Goal: Transaction & Acquisition: Book appointment/travel/reservation

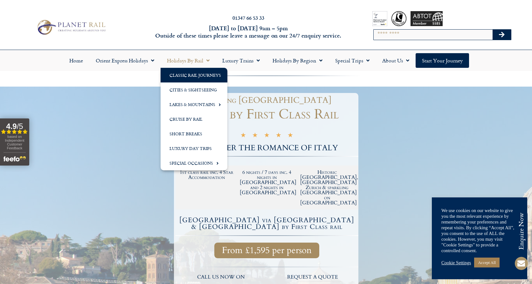
click at [207, 78] on link "Classic Rail Journeys" at bounding box center [194, 75] width 67 height 15
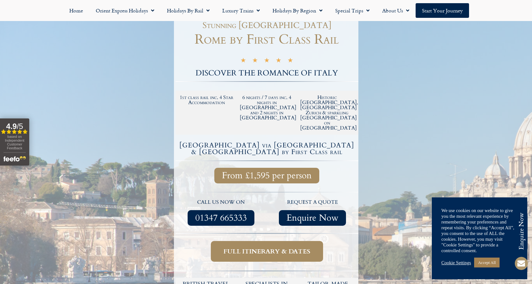
scroll to position [75, 0]
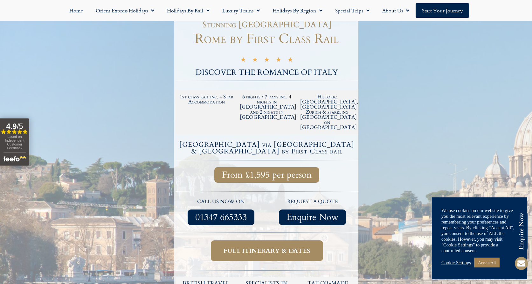
click at [270, 246] on span "Full itinerary & dates" at bounding box center [267, 250] width 87 height 8
click at [492, 262] on link "Accept All" at bounding box center [486, 262] width 25 height 10
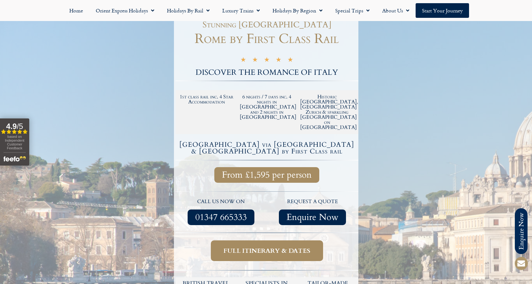
click at [290, 246] on span "Full itinerary & dates" at bounding box center [267, 250] width 87 height 8
click at [262, 246] on span "Full itinerary & dates" at bounding box center [267, 250] width 87 height 8
click at [305, 213] on span "Enquire Now" at bounding box center [313, 217] width 52 height 8
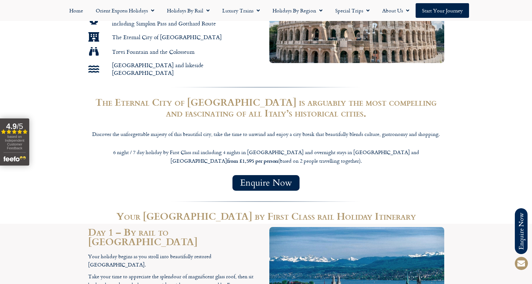
scroll to position [450, 0]
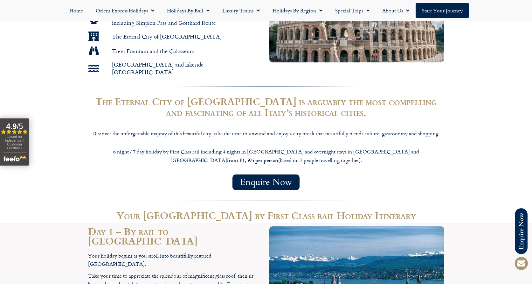
click at [273, 178] on span "Enquire Now" at bounding box center [266, 182] width 52 height 8
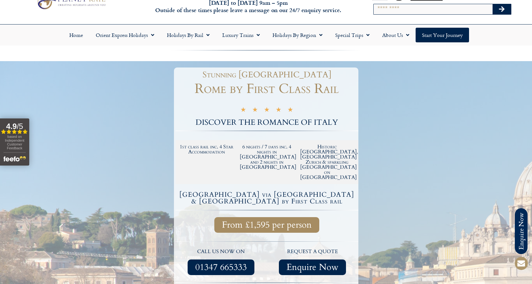
scroll to position [0, 0]
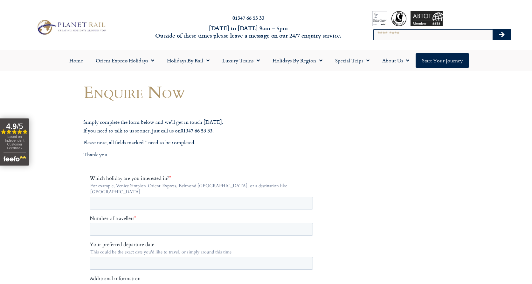
click at [242, 98] on h1 "Enquire Now" at bounding box center [202, 91] width 238 height 19
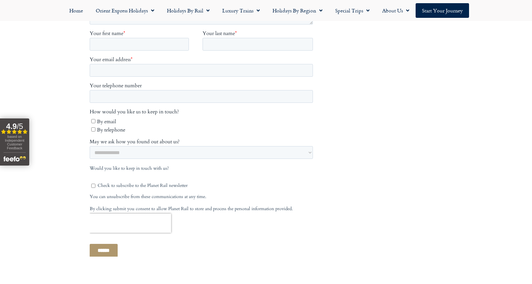
scroll to position [287, 0]
click at [294, 146] on select "**********" at bounding box center [200, 152] width 223 height 13
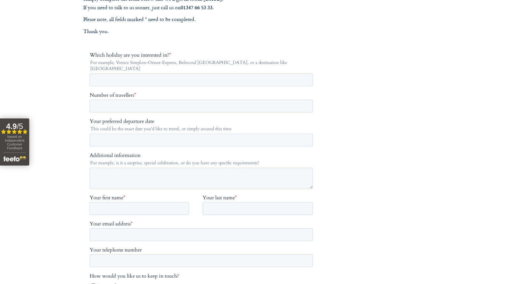
scroll to position [0, 0]
